Goal: Task Accomplishment & Management: Manage account settings

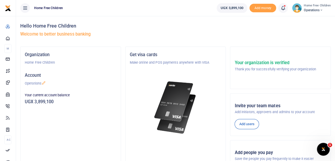
click at [285, 8] on icon at bounding box center [283, 8] width 5 height 6
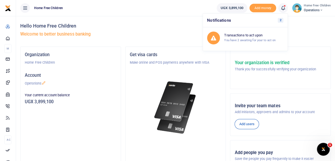
click at [171, 26] on h4 "Hello Home Free Children" at bounding box center [175, 26] width 311 height 6
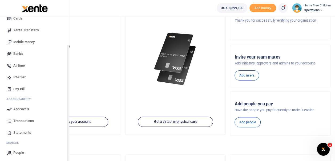
scroll to position [40, 0]
click at [27, 108] on span "Approvals" at bounding box center [21, 108] width 16 height 5
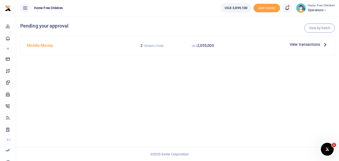
click at [308, 44] on span "View transactions" at bounding box center [305, 44] width 30 height 6
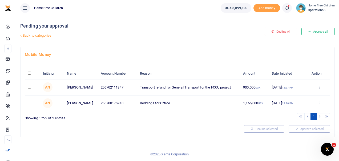
click at [26, 35] on link "Back to categories" at bounding box center [124, 35] width 210 height 9
click at [21, 35] on icon at bounding box center [20, 35] width 3 height 3
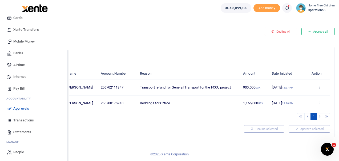
scroll to position [41, 0]
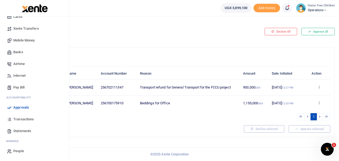
click at [27, 121] on span "Transactions" at bounding box center [23, 118] width 21 height 5
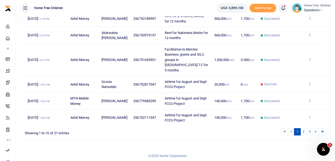
scroll to position [156, 0]
click at [317, 129] on icon at bounding box center [316, 130] width 2 height 3
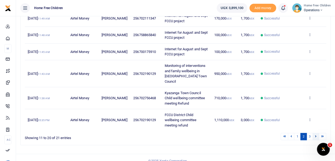
click at [316, 134] on icon at bounding box center [316, 135] width 2 height 3
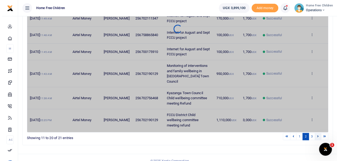
scroll to position [0, 0]
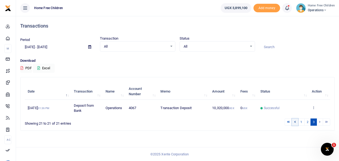
click at [296, 121] on icon at bounding box center [295, 121] width 2 height 3
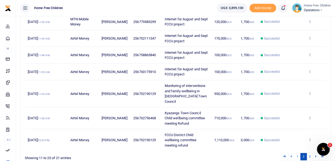
scroll to position [156, 0]
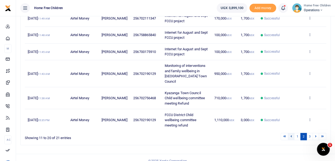
click at [292, 134] on icon at bounding box center [291, 135] width 2 height 3
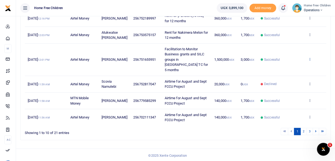
click at [310, 60] on icon at bounding box center [309, 59] width 3 height 4
click at [294, 70] on link "View details" at bounding box center [290, 69] width 42 height 7
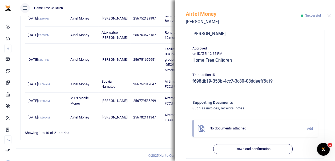
scroll to position [128, 0]
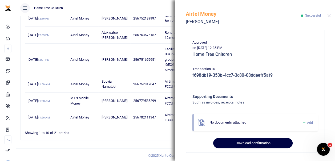
click at [251, 143] on button "Download confirmation" at bounding box center [252, 143] width 79 height 10
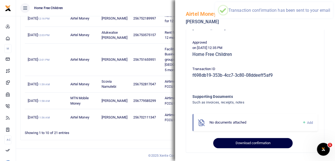
click at [251, 143] on button "Download confirmation" at bounding box center [252, 143] width 79 height 10
click at [251, 143] on button "Downloading" at bounding box center [252, 143] width 79 height 10
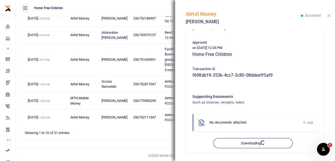
click at [330, 16] on button "Close" at bounding box center [328, 15] width 3 height 3
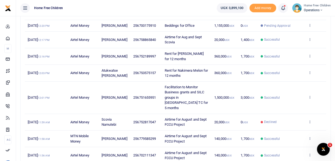
scroll to position [118, 0]
click at [310, 97] on icon at bounding box center [309, 97] width 3 height 4
click at [294, 106] on link "View details" at bounding box center [290, 107] width 42 height 7
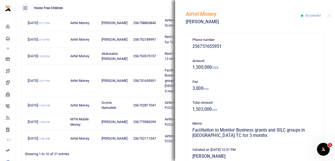
scroll to position [134, 0]
click at [329, 17] on button "Close" at bounding box center [328, 15] width 3 height 3
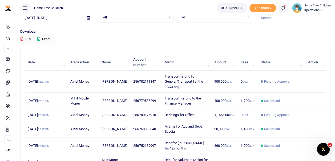
scroll to position [36, 0]
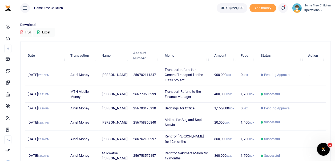
click at [310, 109] on icon at bounding box center [309, 108] width 3 height 4
click at [299, 119] on link "View details" at bounding box center [290, 118] width 42 height 7
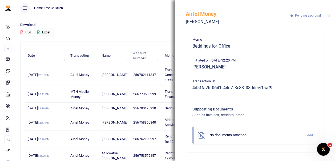
scroll to position [0, 0]
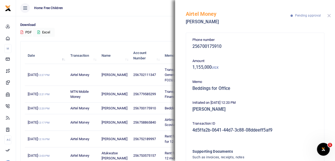
click at [327, 15] on button "Close" at bounding box center [328, 15] width 3 height 3
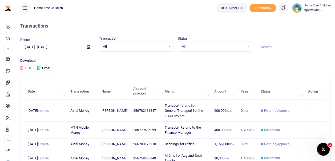
click at [286, 8] on icon at bounding box center [283, 8] width 5 height 6
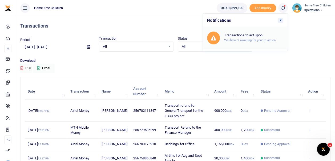
click at [243, 40] on small "You have 2 awaiting for your to act on" at bounding box center [249, 40] width 51 height 4
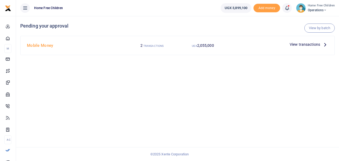
click at [298, 43] on span "View transactions" at bounding box center [305, 44] width 30 height 6
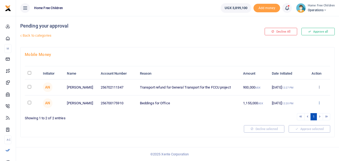
click at [319, 102] on icon at bounding box center [319, 103] width 3 height 4
click at [300, 122] on link "Decline" at bounding box center [300, 122] width 42 height 7
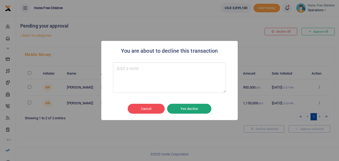
click at [184, 108] on button "Yes decline" at bounding box center [189, 108] width 44 height 10
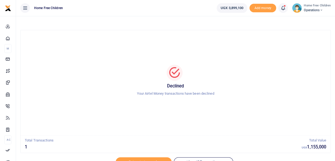
click at [286, 8] on span at bounding box center [286, 8] width 0 height 0
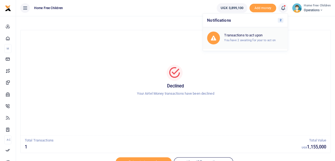
click at [245, 33] on div "Transactions to act upon You have 2 awaiting for your to act on" at bounding box center [245, 37] width 76 height 13
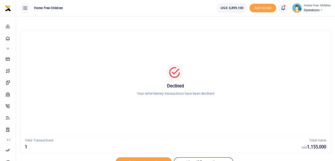
scroll to position [25, 0]
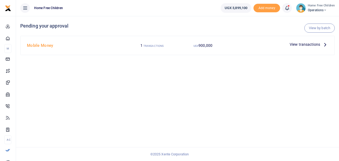
click at [309, 44] on span "View transactions" at bounding box center [305, 44] width 30 height 6
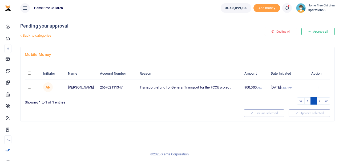
click at [318, 85] on icon at bounding box center [318, 87] width 3 height 4
click at [295, 106] on link "Decline" at bounding box center [299, 107] width 42 height 7
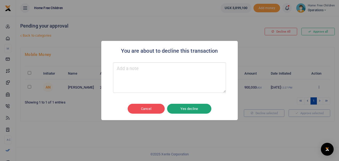
click at [192, 109] on button "Yes decline" at bounding box center [189, 108] width 44 height 10
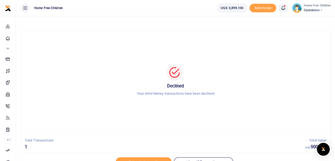
click at [26, 6] on icon at bounding box center [24, 8] width 5 height 6
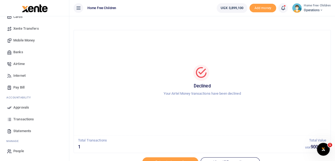
click at [22, 130] on span "Statements" at bounding box center [22, 130] width 18 height 5
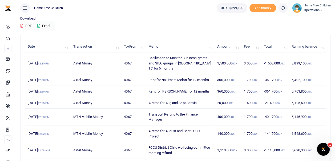
scroll to position [42, 0]
click at [169, 62] on td "Facilitation to Monitor Business grants and SILC groups in [GEOGRAPHIC_DATA] TC…" at bounding box center [180, 63] width 69 height 22
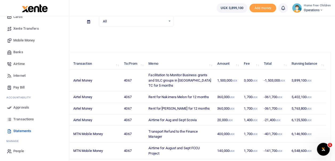
scroll to position [29, 0]
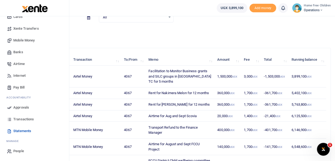
click at [18, 118] on span "Transactions" at bounding box center [23, 118] width 21 height 5
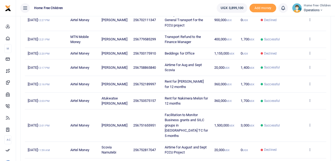
scroll to position [91, 0]
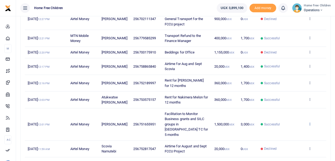
click at [310, 125] on icon at bounding box center [309, 124] width 3 height 4
click at [297, 133] on link "View details" at bounding box center [290, 134] width 42 height 7
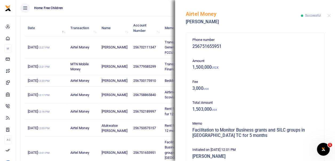
scroll to position [62, 0]
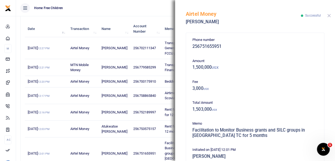
click at [328, 15] on button "Close" at bounding box center [328, 15] width 3 height 3
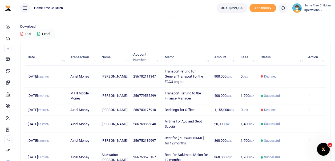
scroll to position [34, 0]
